Goal: Information Seeking & Learning: Learn about a topic

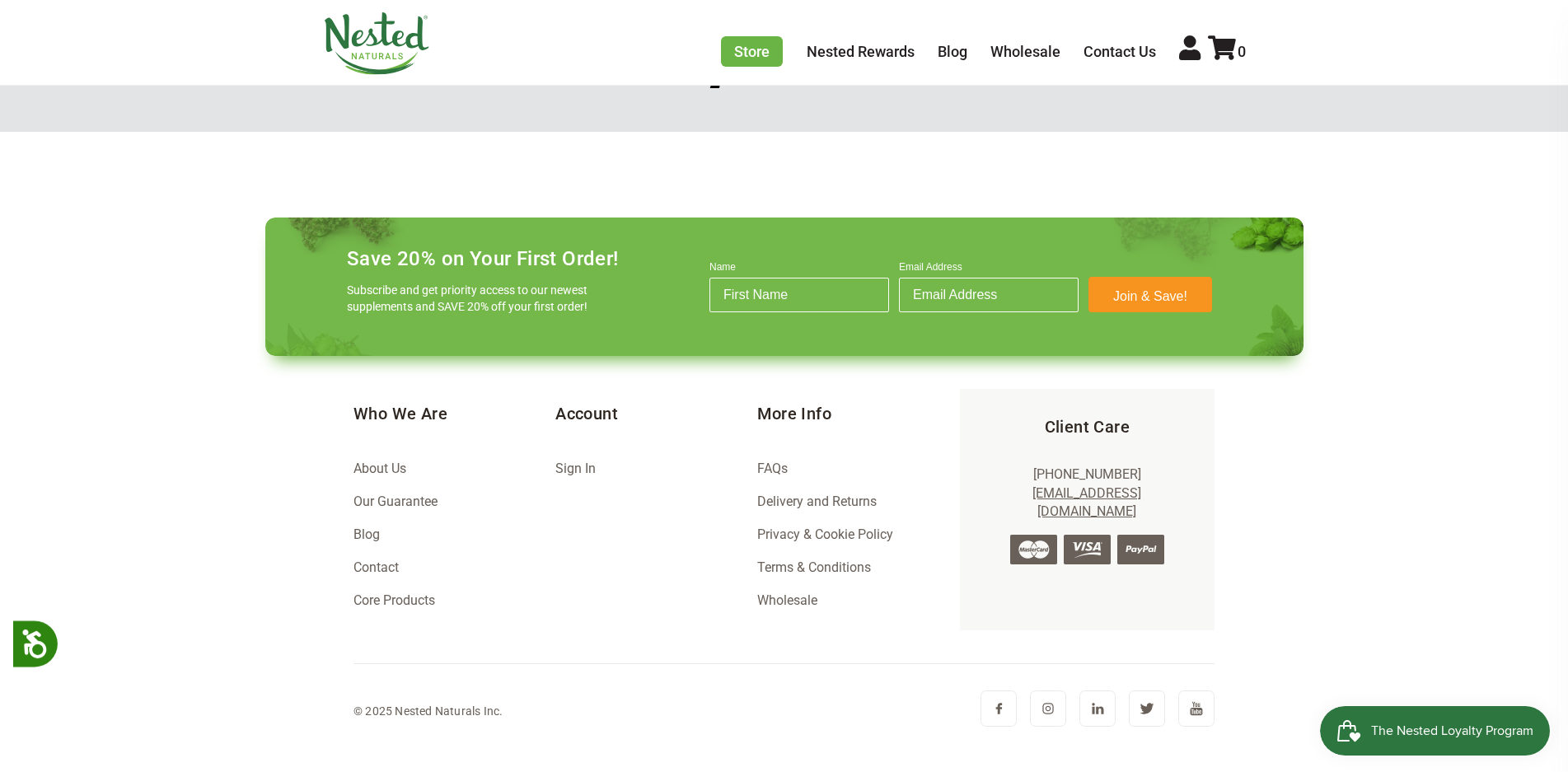
scroll to position [0, 867]
click at [403, 604] on link "Core Products" at bounding box center [394, 600] width 82 height 16
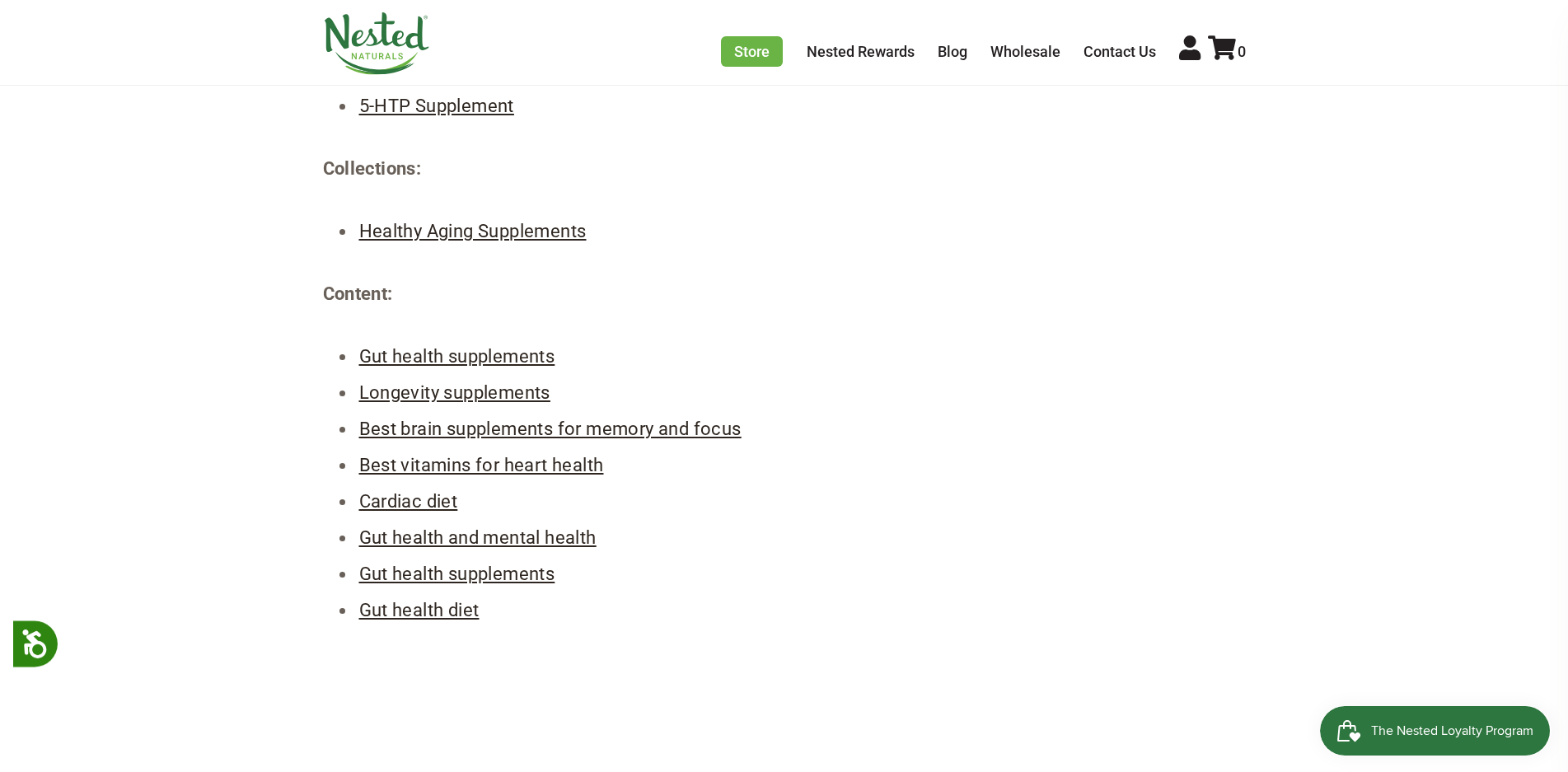
scroll to position [494, 0]
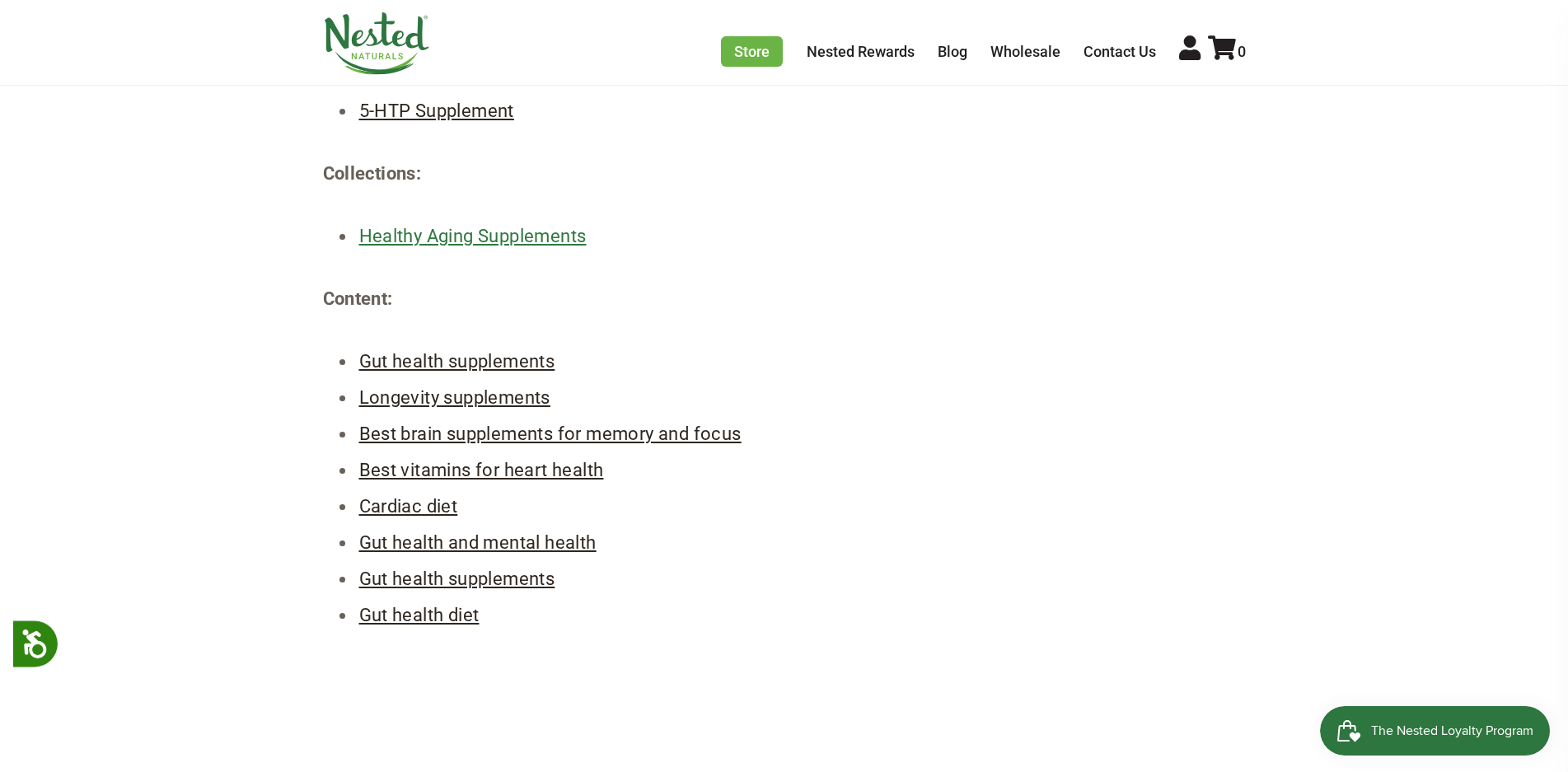
click at [445, 242] on link "Healthy Aging Supplements" at bounding box center [473, 236] width 228 height 20
